Goal: Navigation & Orientation: Find specific page/section

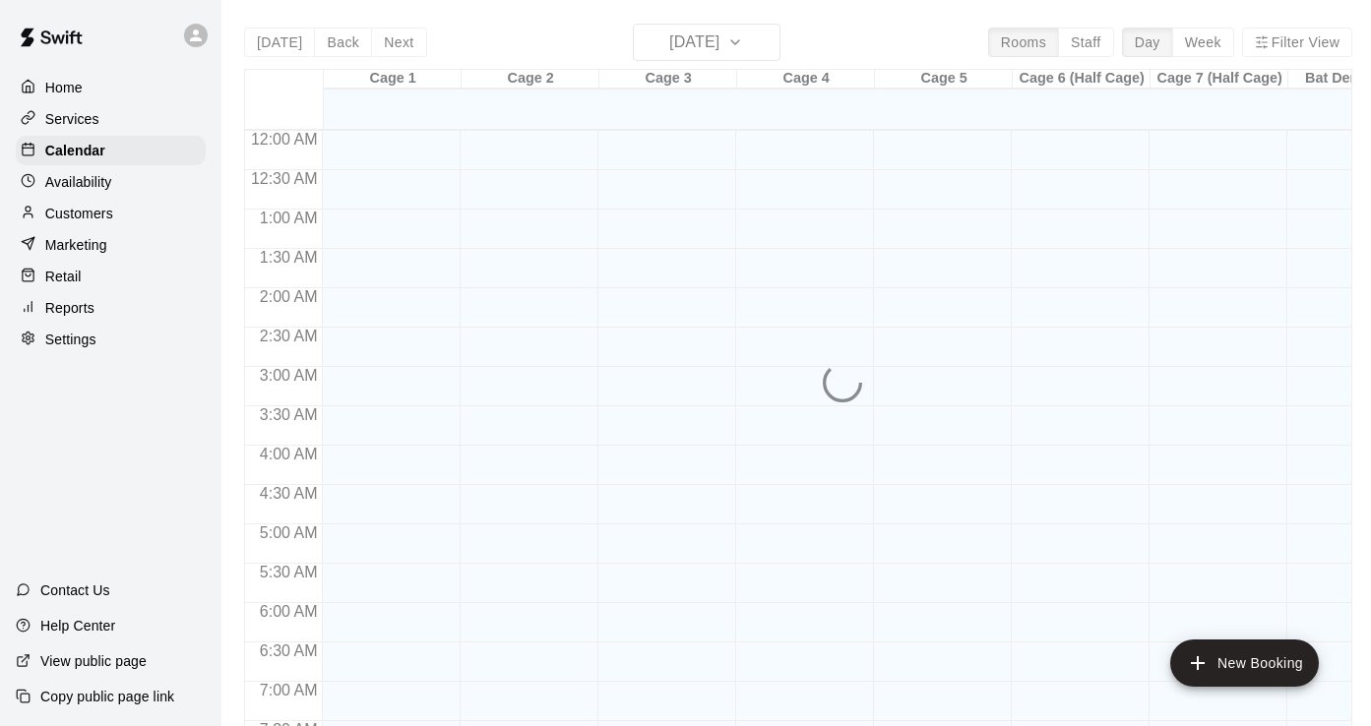
scroll to position [1213, 0]
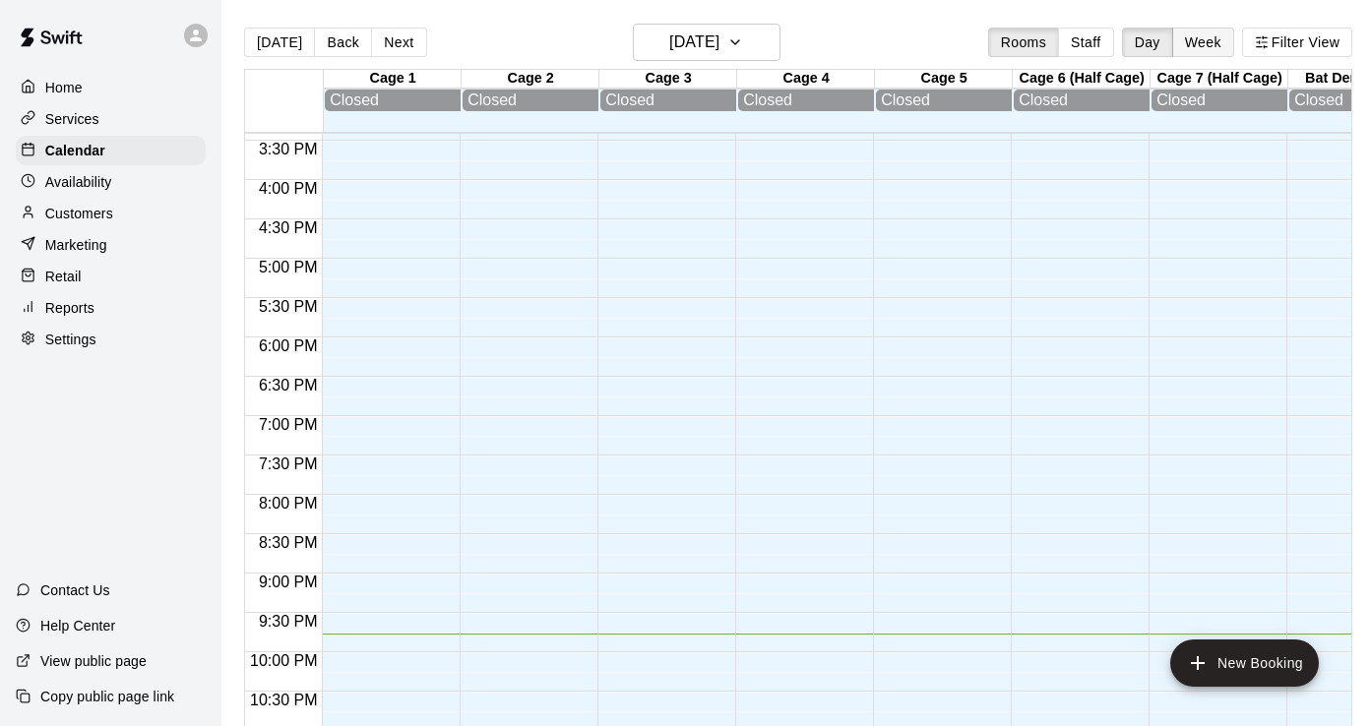
click at [1184, 35] on button "Week" at bounding box center [1203, 43] width 62 height 30
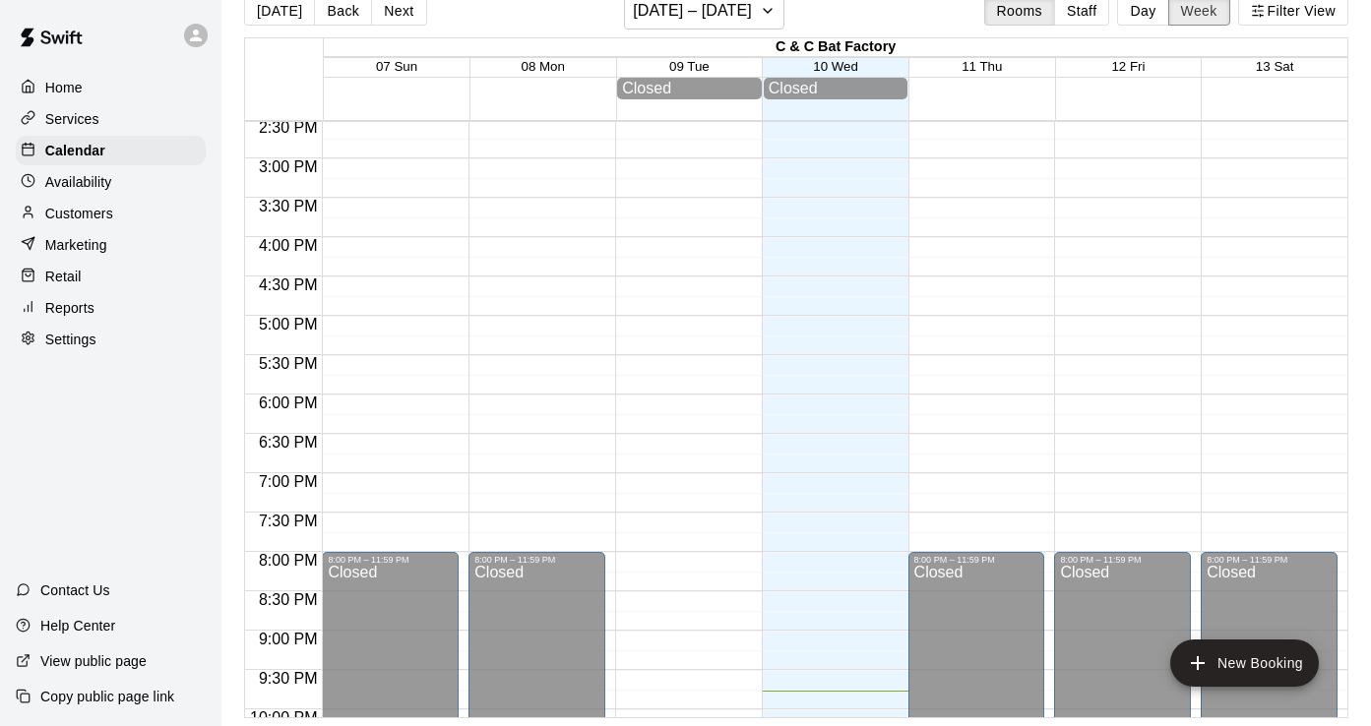
scroll to position [1149, 0]
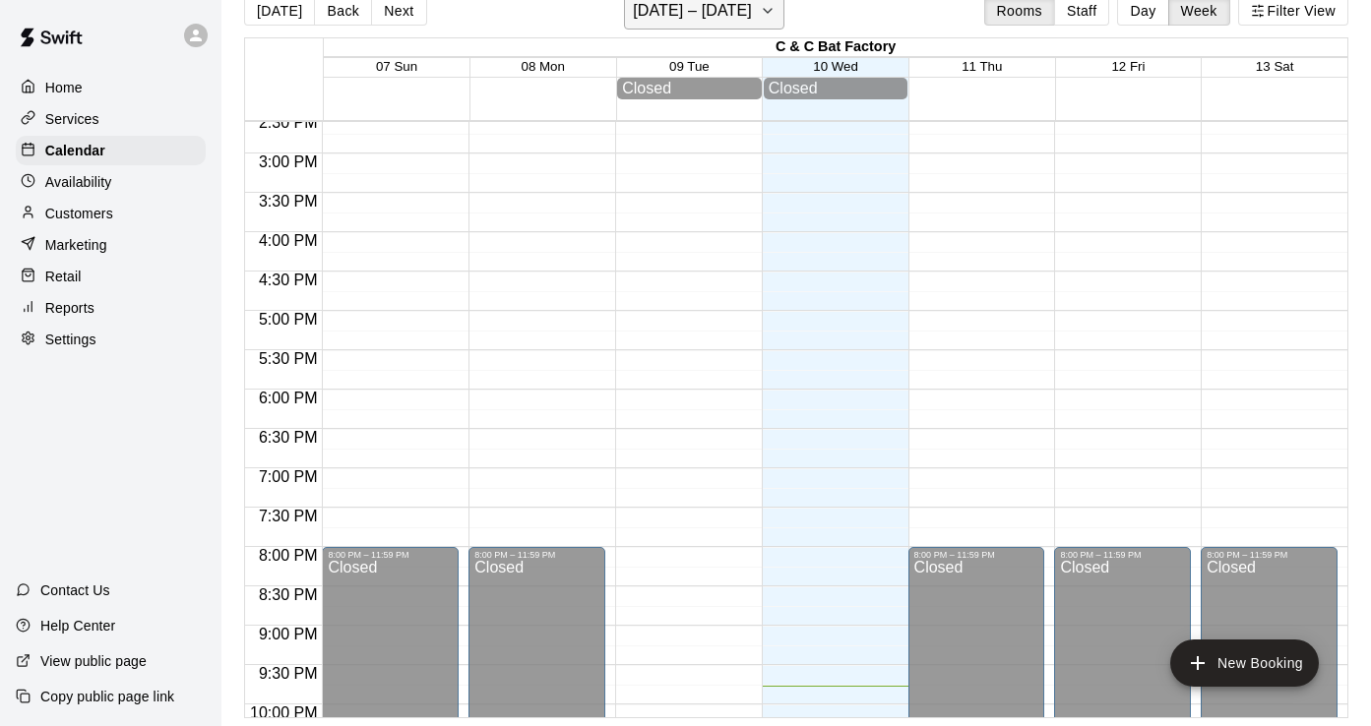
click at [768, 7] on icon "button" at bounding box center [768, 11] width 16 height 24
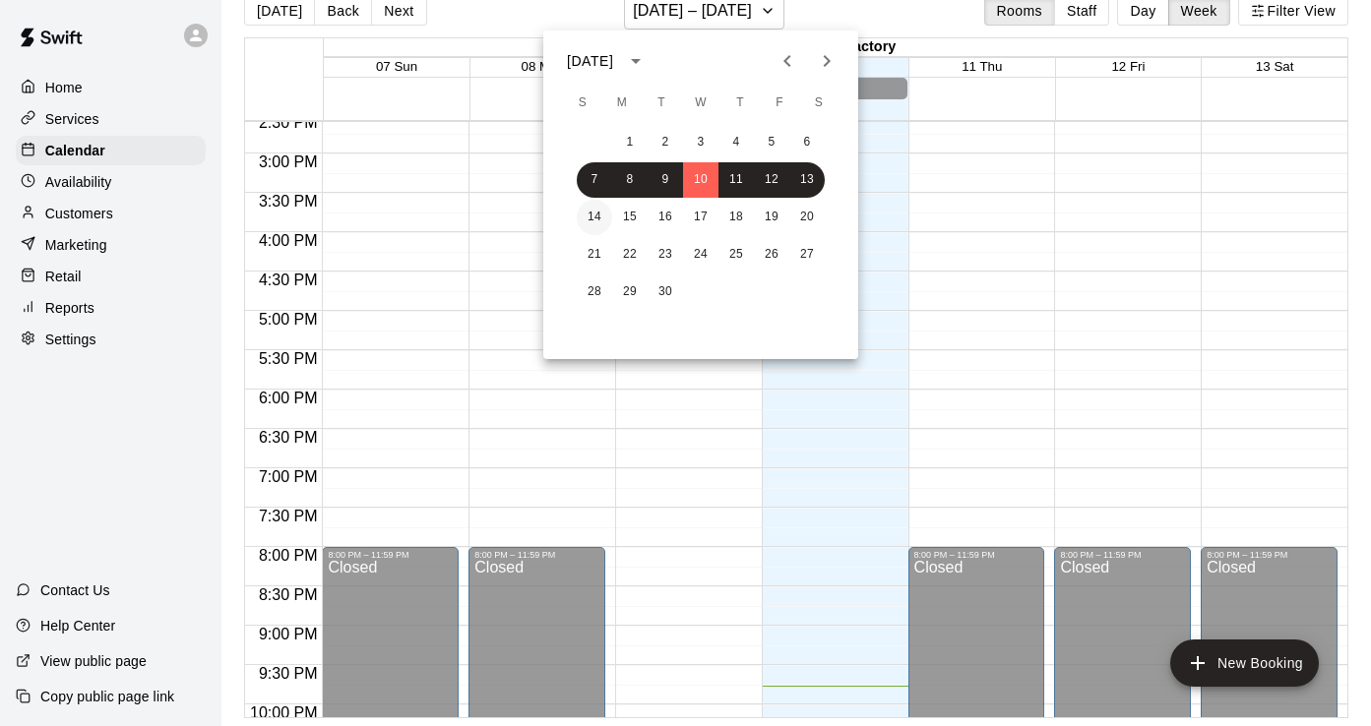
click at [593, 210] on button "14" at bounding box center [594, 217] width 35 height 35
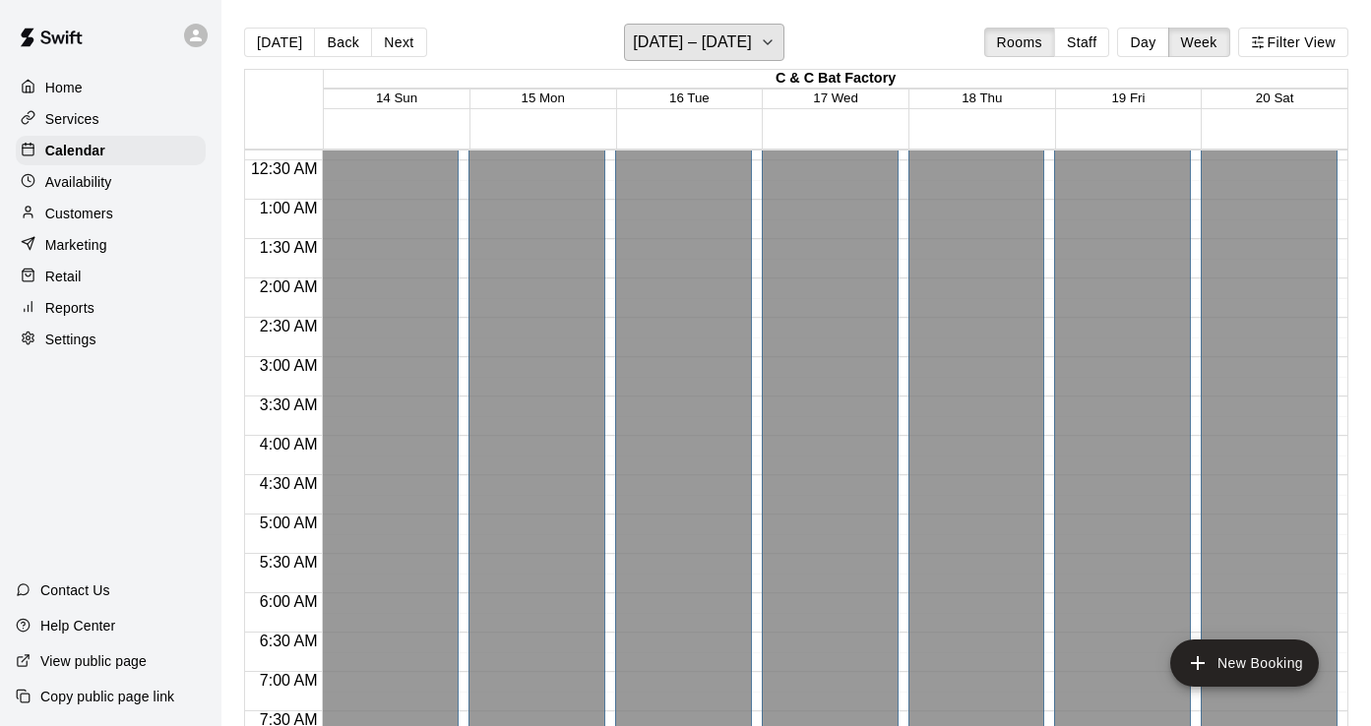
scroll to position [38, 0]
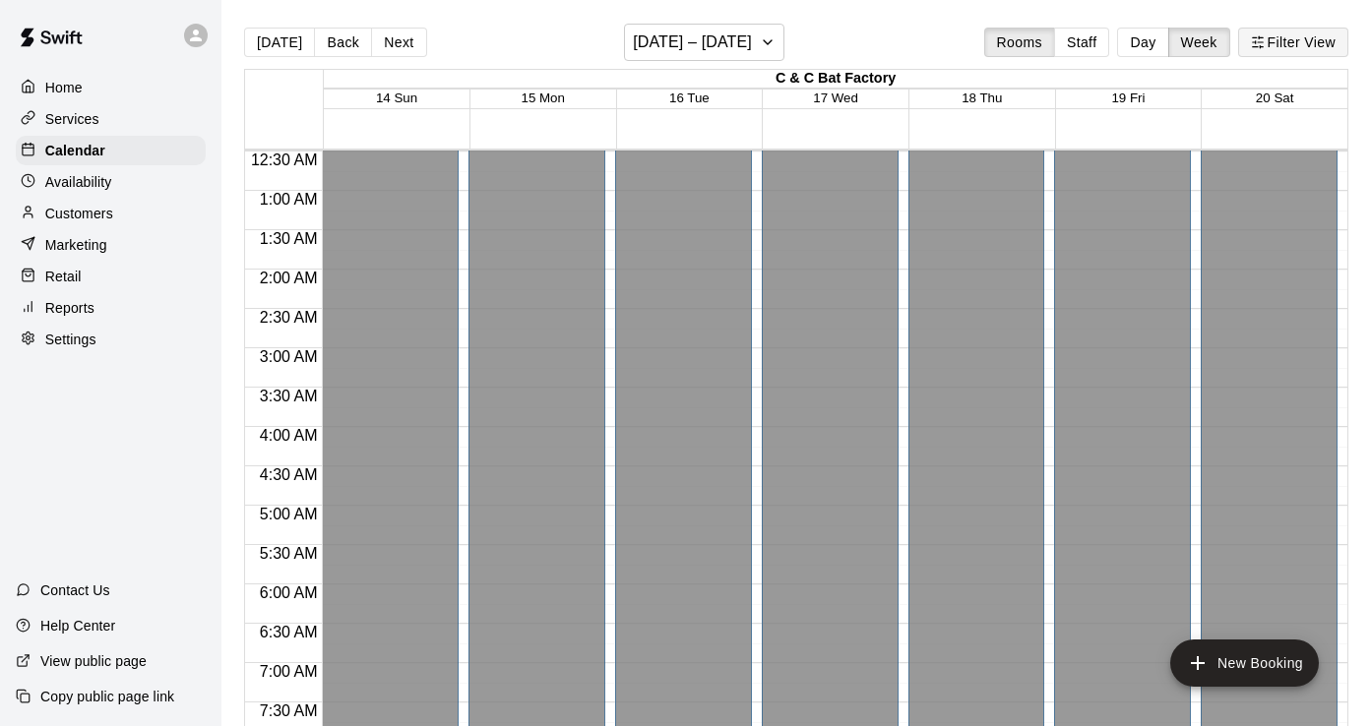
click at [1284, 48] on button "Filter View" at bounding box center [1293, 43] width 110 height 30
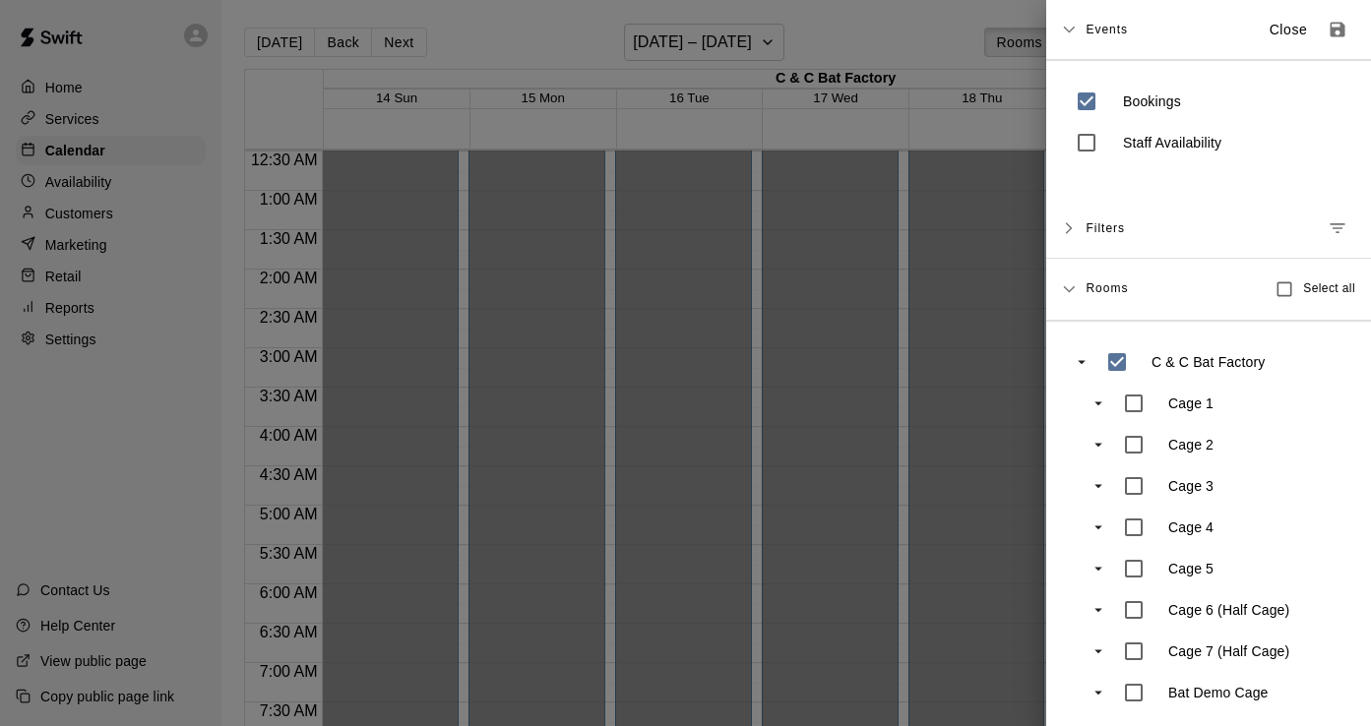
scroll to position [7, 0]
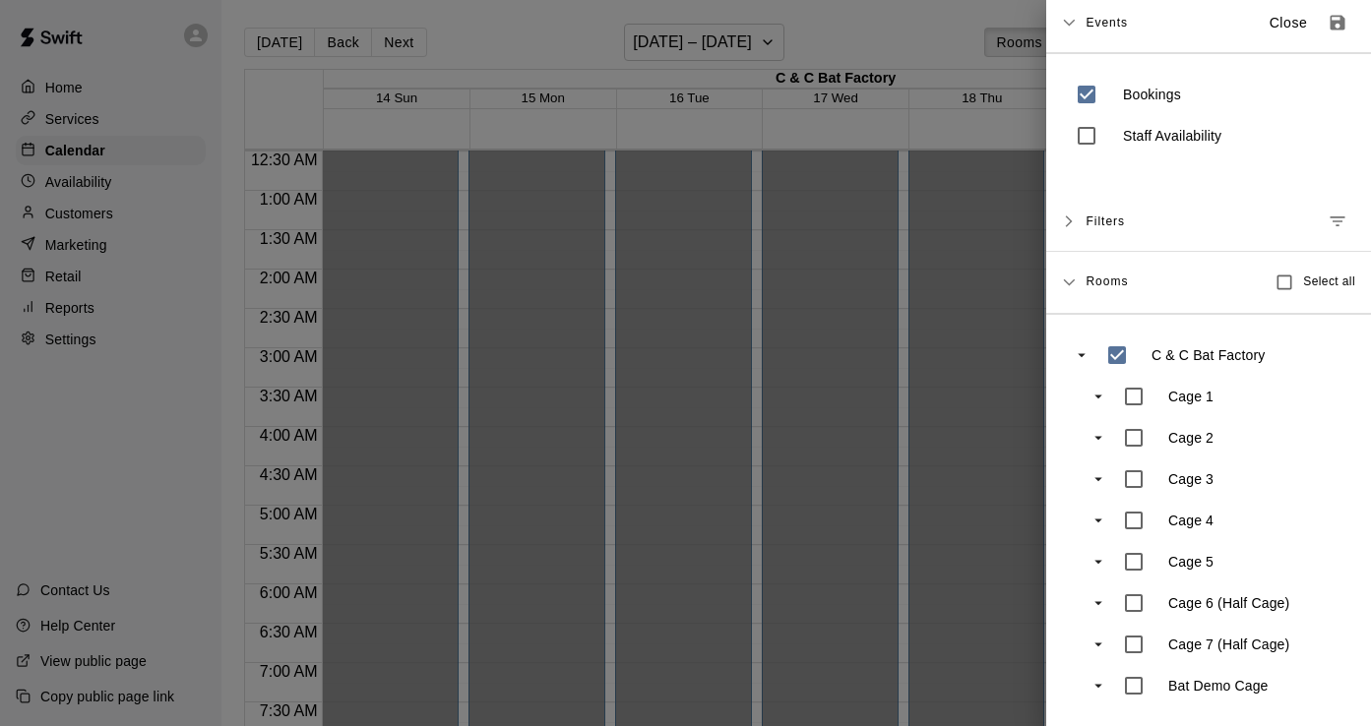
click at [1062, 229] on div "Filters" at bounding box center [1208, 222] width 325 height 60
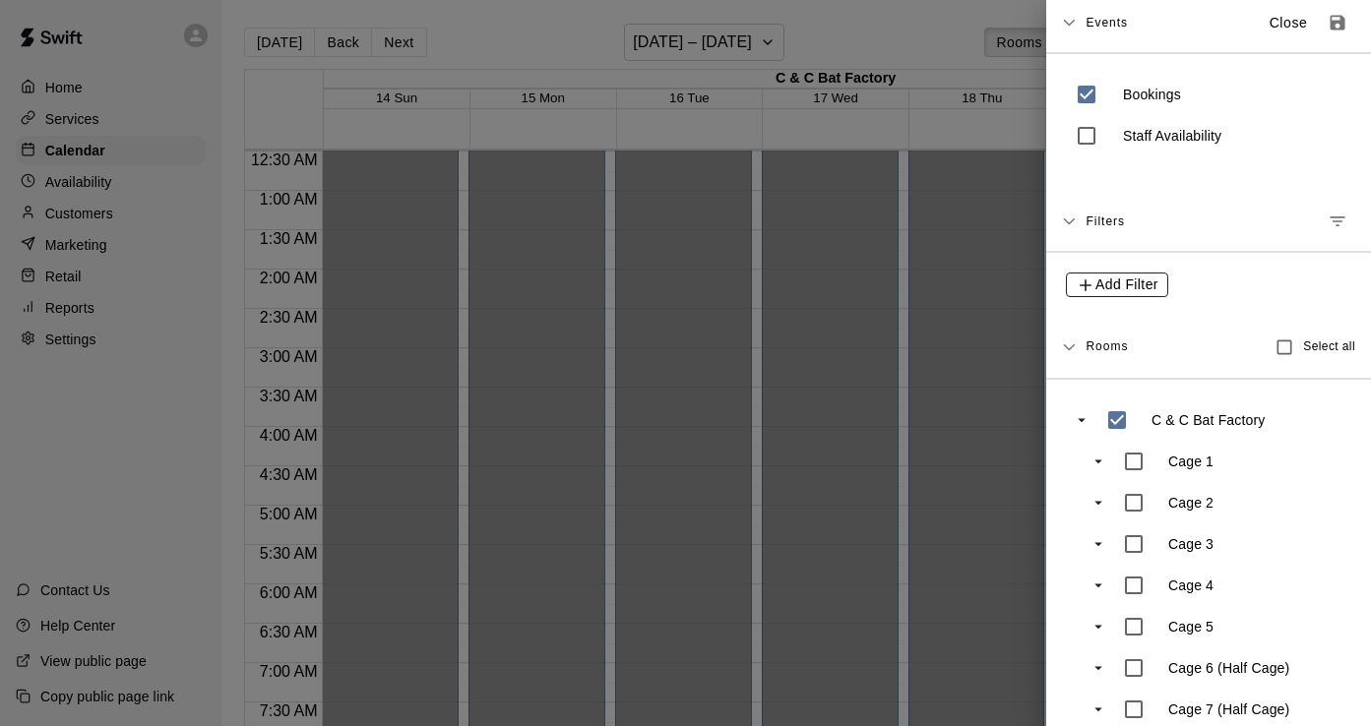
click at [1081, 289] on icon "button" at bounding box center [1085, 285] width 20 height 20
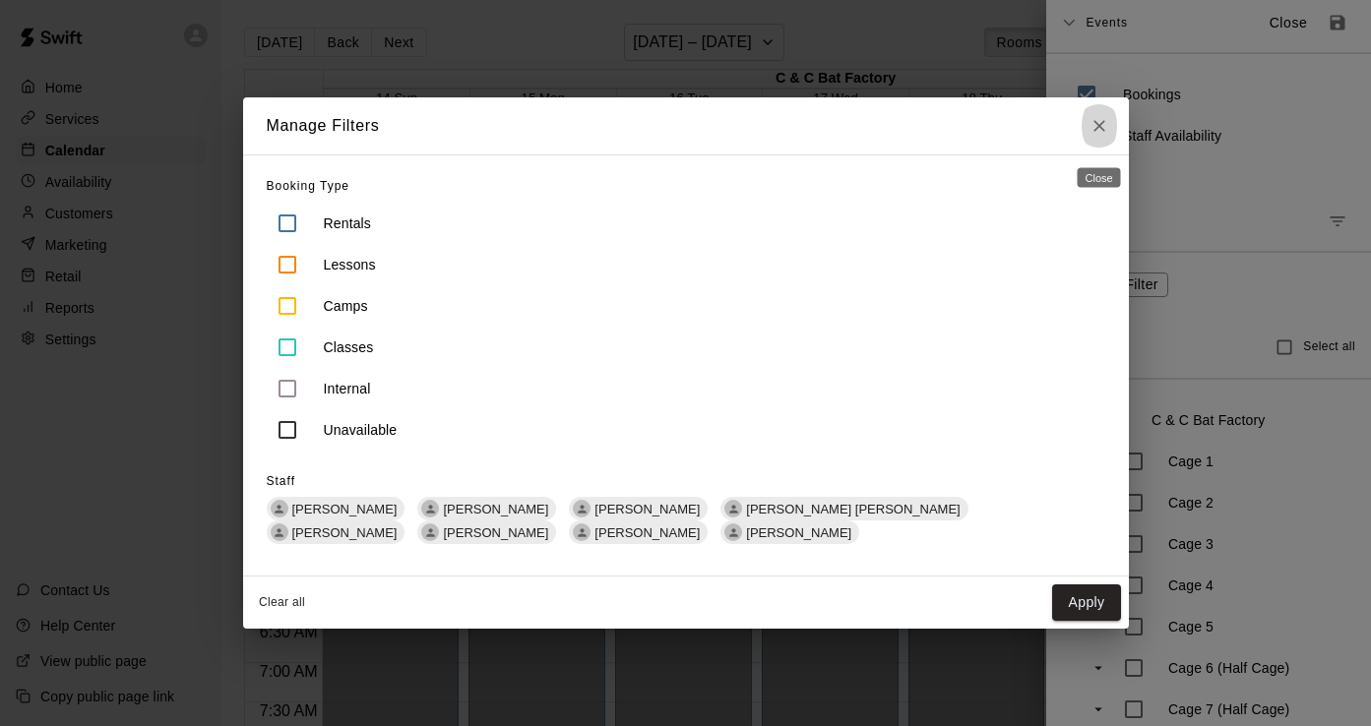
click at [1105, 116] on icon "Close" at bounding box center [1099, 126] width 20 height 20
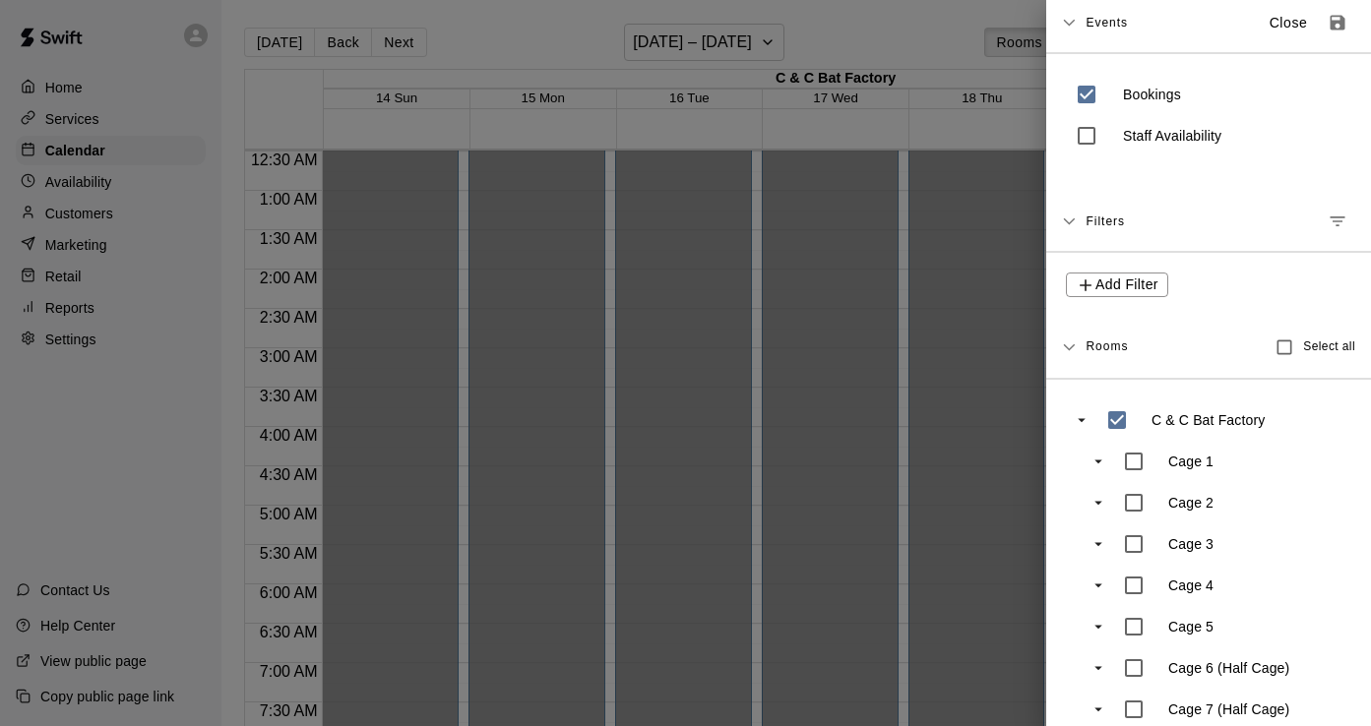
click at [1087, 19] on span "Events" at bounding box center [1106, 22] width 42 height 35
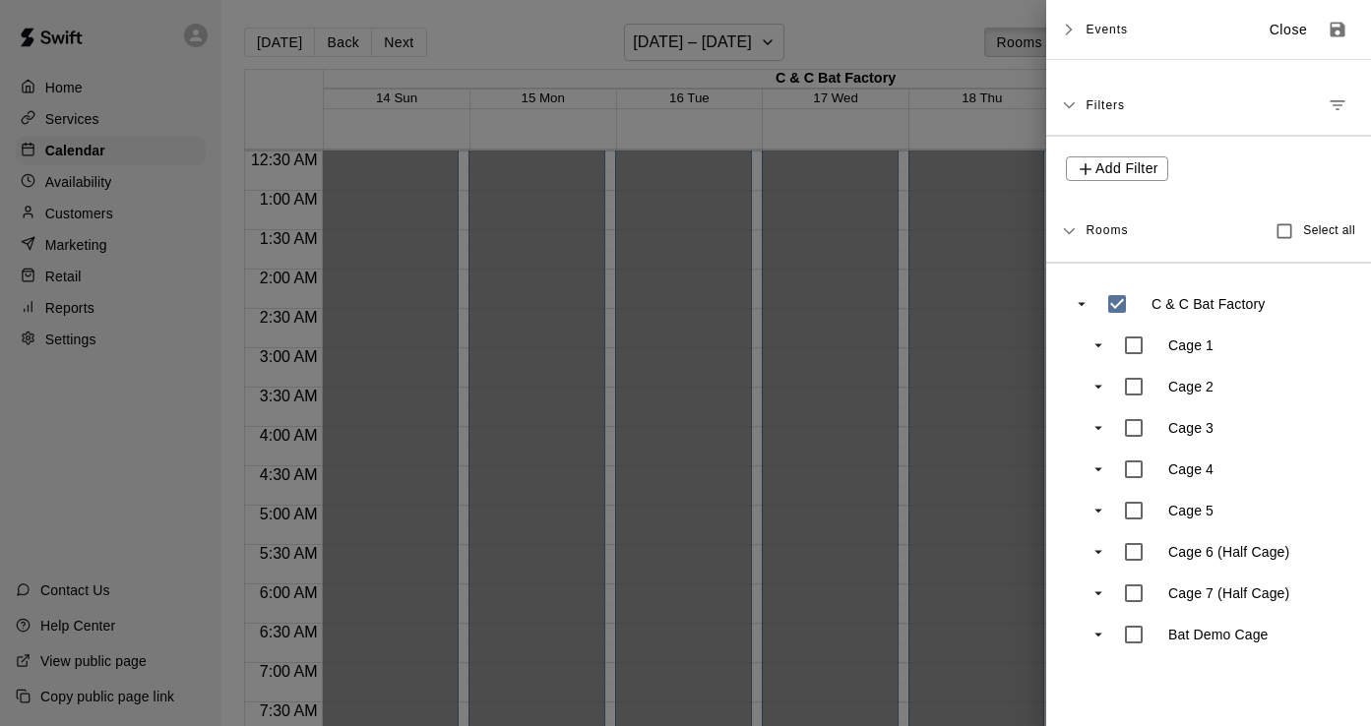
scroll to position [0, 0]
